Goal: Understand site structure: Understand site structure

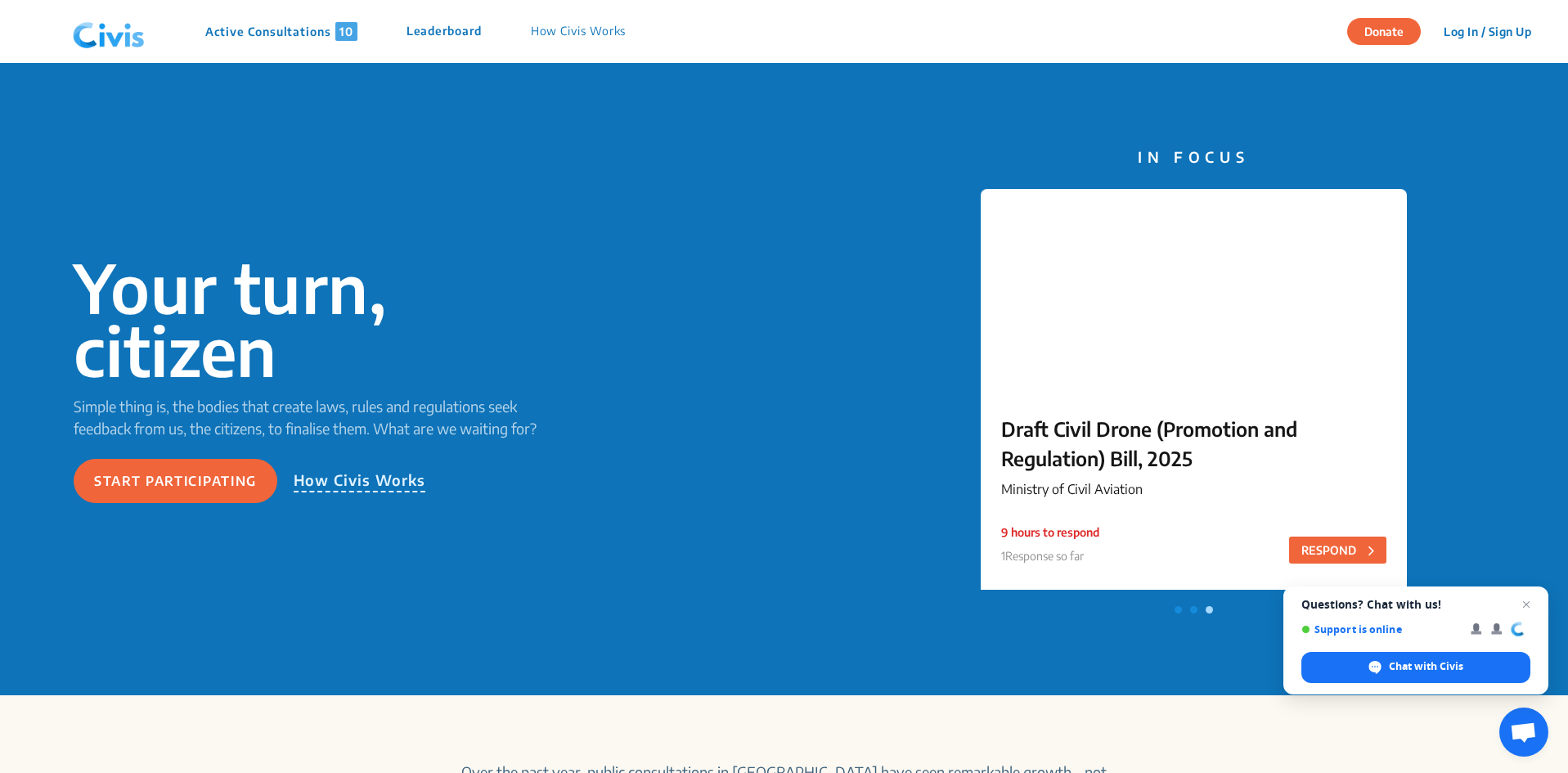
click at [465, 31] on p "Leaderboard" at bounding box center [444, 32] width 75 height 19
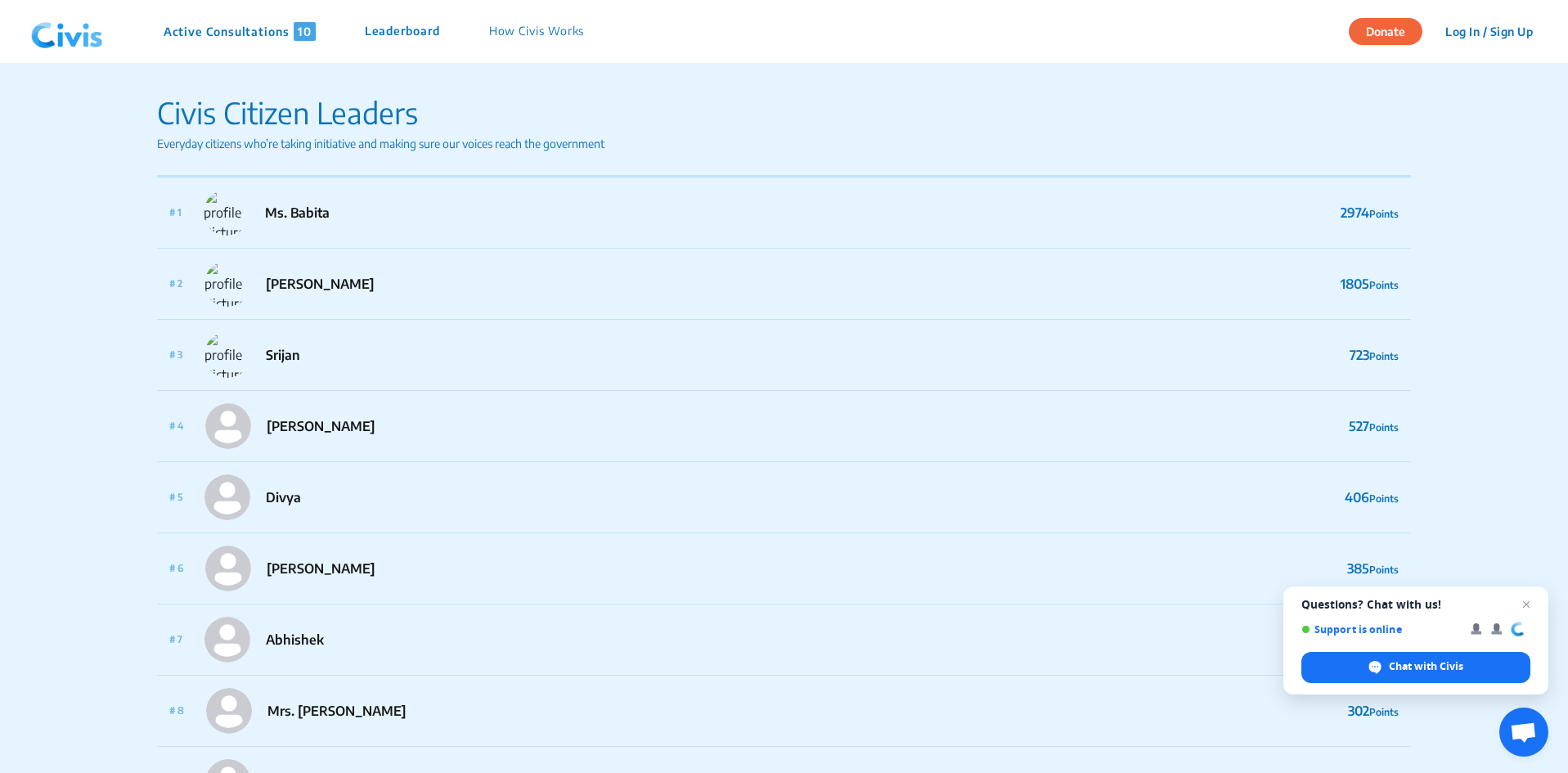
click at [561, 29] on p "How Civis Works" at bounding box center [538, 32] width 96 height 19
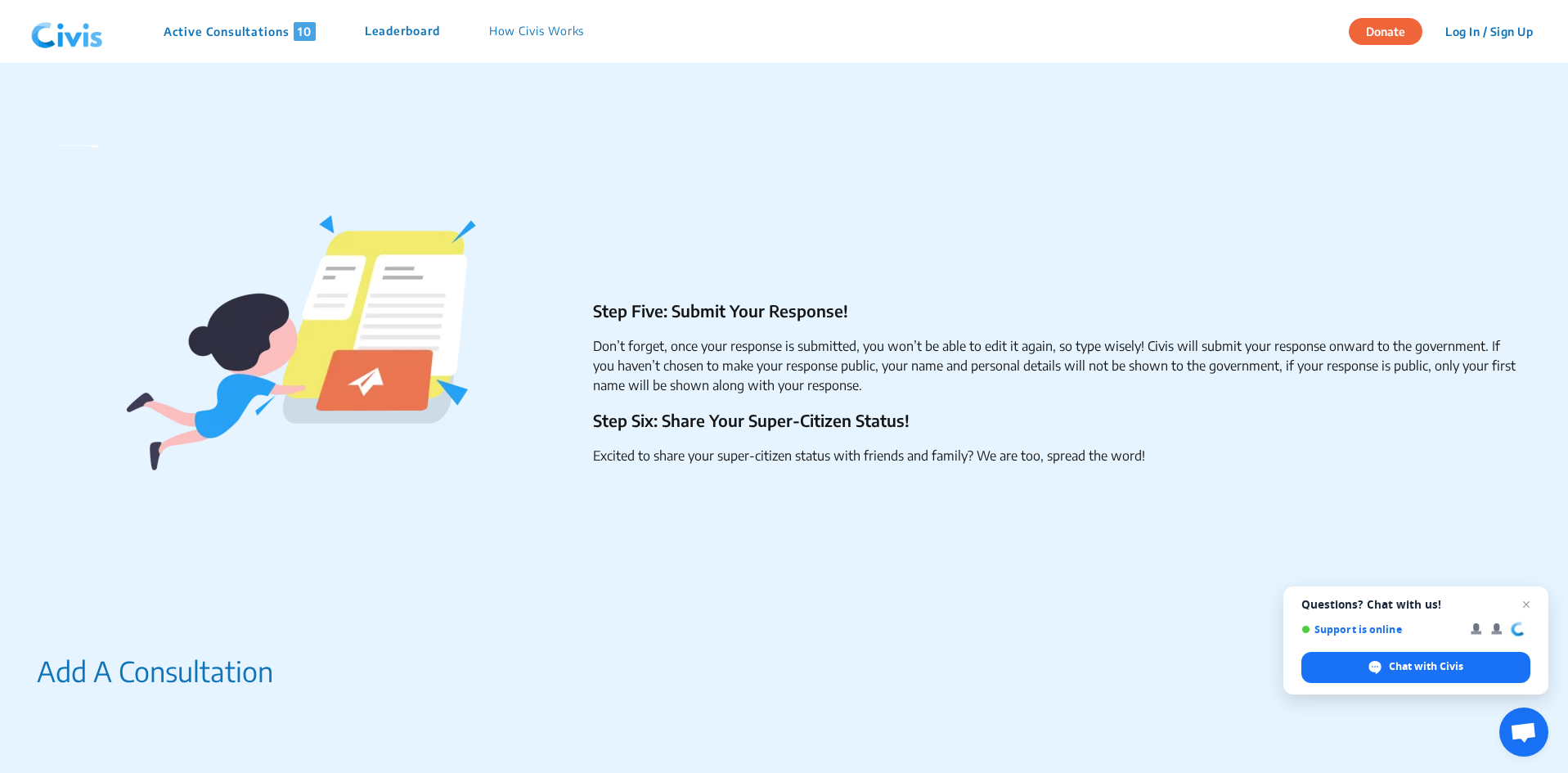
scroll to position [1063, 0]
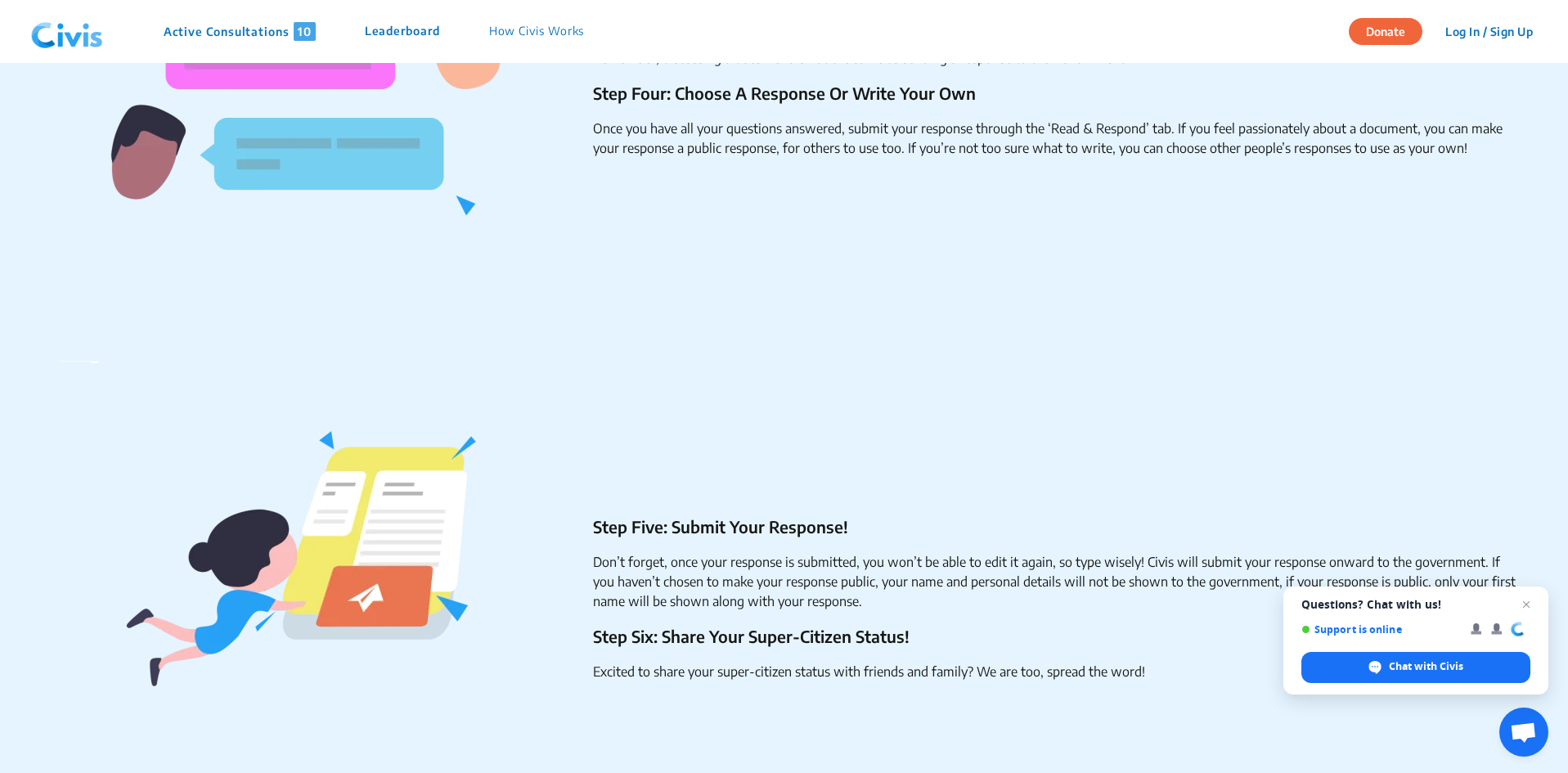
click at [263, 31] on p "Active Consultations 10" at bounding box center [240, 32] width 152 height 19
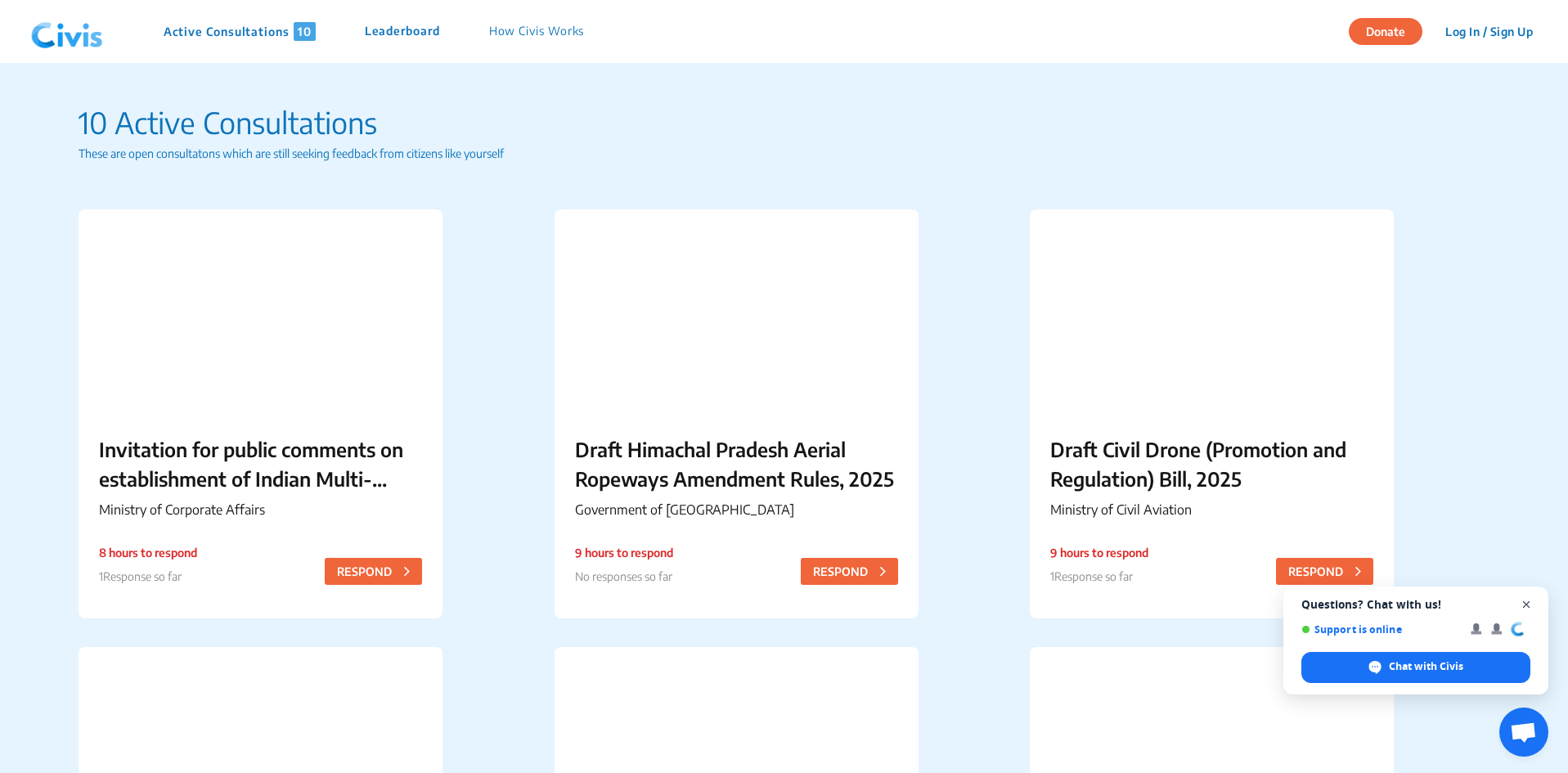
click at [1530, 603] on span "Close chat" at bounding box center [1527, 604] width 20 height 20
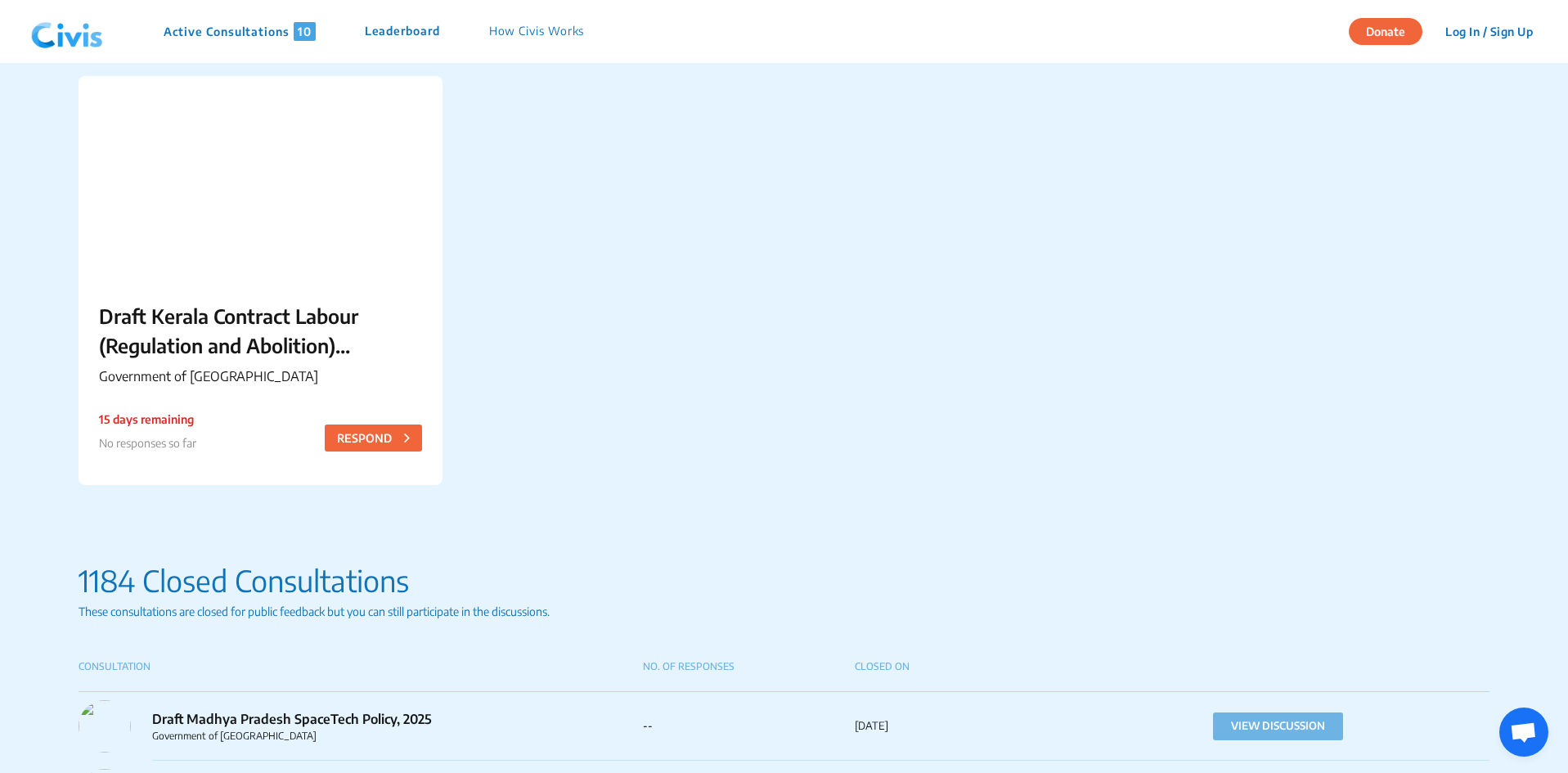
scroll to position [1635, 0]
